Goal: Register for event/course: Sign up to attend an event or enroll in a course

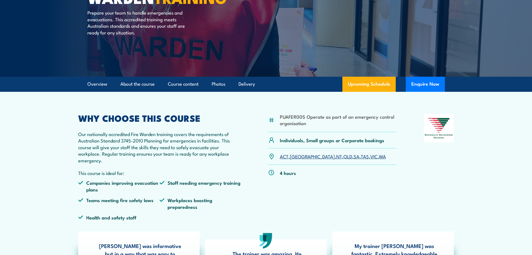
scroll to position [84, 0]
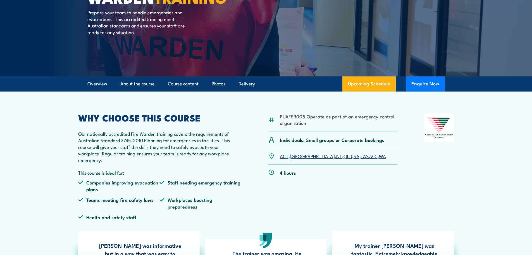
click at [360, 157] on div "ACT , NSW , NT , QLD , SA , TAS , VIC , WA" at bounding box center [333, 156] width 129 height 16
click at [379, 157] on link "WA" at bounding box center [382, 155] width 7 height 7
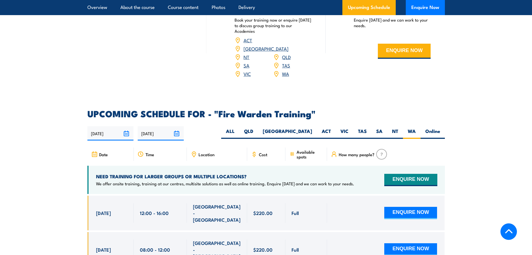
scroll to position [928, 0]
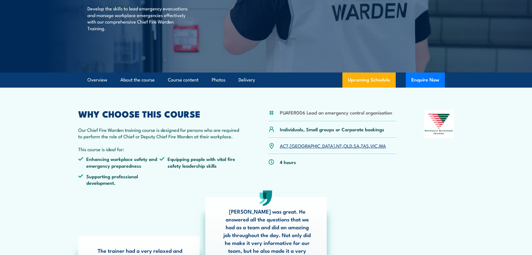
scroll to position [112, 0]
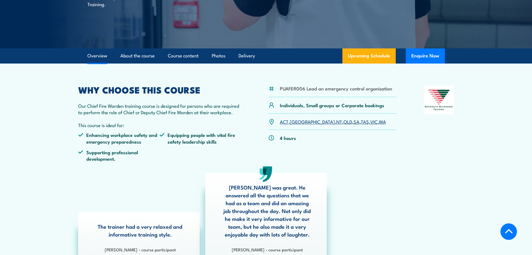
click at [379, 121] on link "WA" at bounding box center [382, 121] width 7 height 7
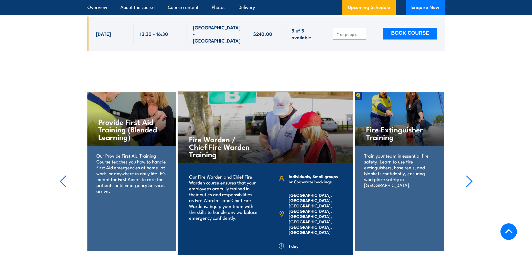
scroll to position [1248, 0]
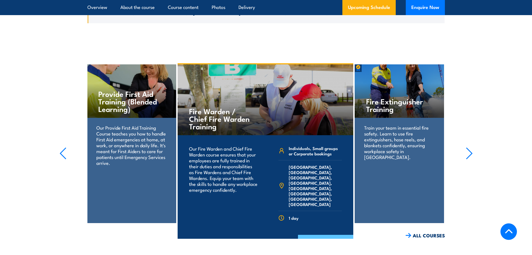
click at [327, 234] on link "COURSE DETAILS" at bounding box center [325, 241] width 55 height 15
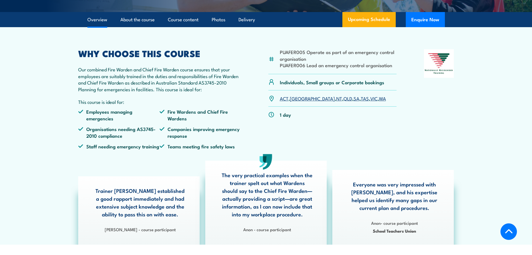
scroll to position [168, 0]
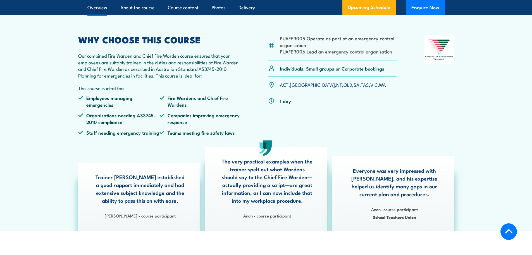
click at [136, 125] on li "Organisations needing AS3745-2010 compliance" at bounding box center [119, 118] width 82 height 13
click at [129, 125] on li "Organisations needing AS3745-2010 compliance" at bounding box center [119, 118] width 82 height 13
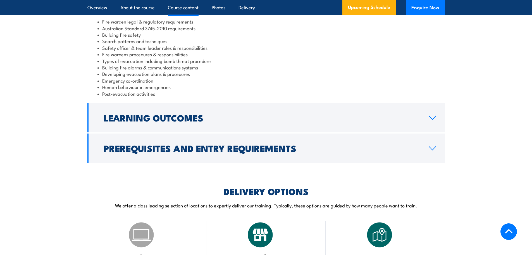
scroll to position [587, 0]
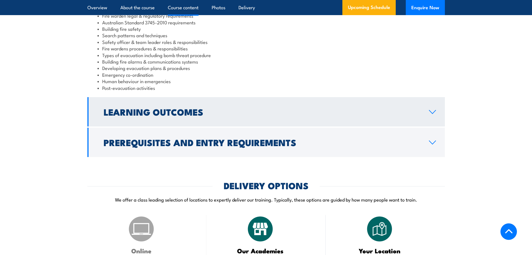
click at [209, 122] on link "Learning Outcomes" at bounding box center [266, 111] width 358 height 29
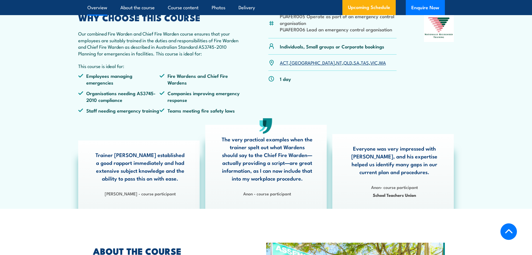
scroll to position [112, 0]
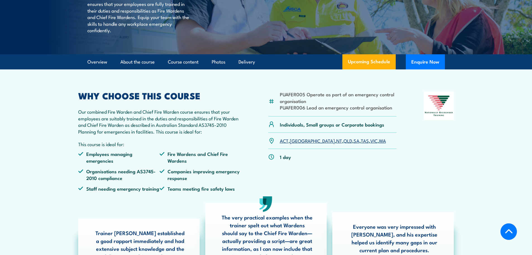
click at [379, 144] on link "WA" at bounding box center [382, 140] width 7 height 7
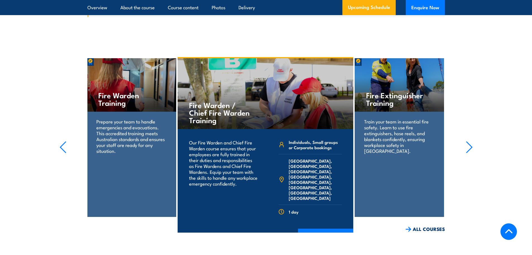
scroll to position [1241, 0]
click at [327, 228] on link "COURSE DETAILS" at bounding box center [325, 235] width 55 height 15
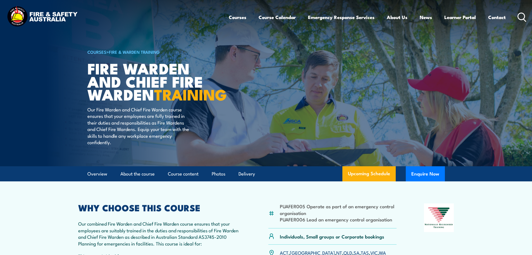
click at [303, 139] on article "COURSES > Fire & Warden Training Fire Warden and Chief Fire Warden TRAINING Our…" at bounding box center [266, 83] width 358 height 166
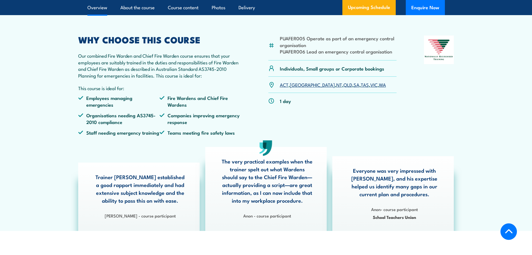
scroll to position [196, 0]
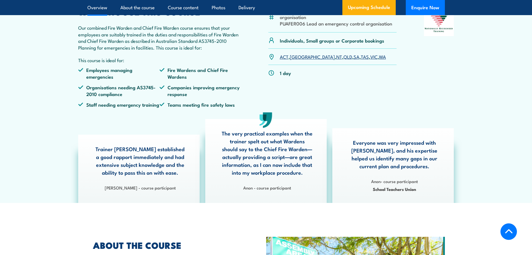
click at [379, 60] on link "WA" at bounding box center [382, 56] width 7 height 7
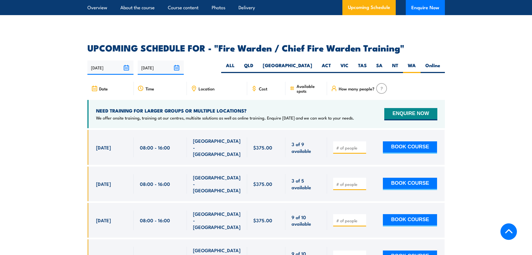
scroll to position [1024, 0]
